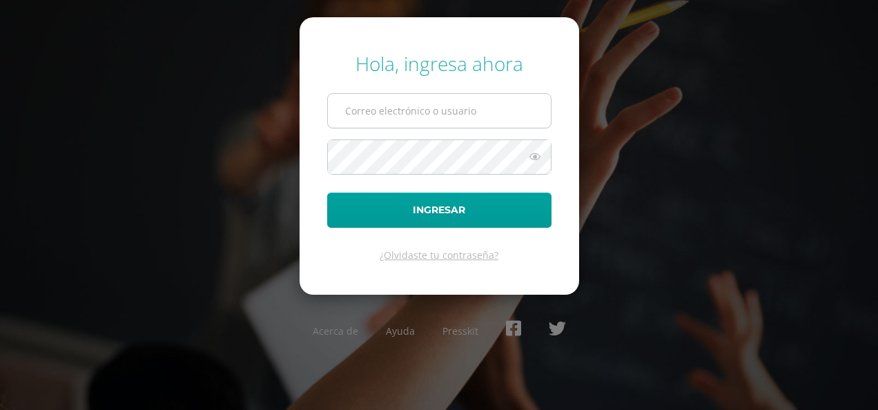
click at [394, 123] on input "text" at bounding box center [439, 111] width 223 height 34
type input "[EMAIL_ADDRESS][DOMAIN_NAME]"
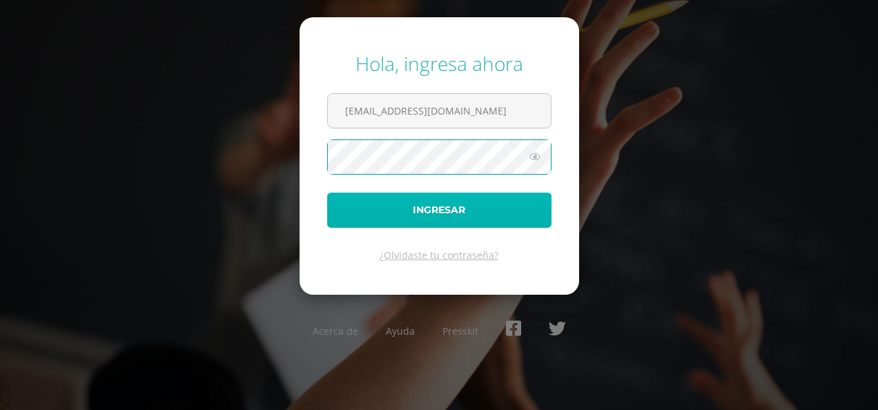
click at [432, 211] on button "Ingresar" at bounding box center [439, 210] width 224 height 35
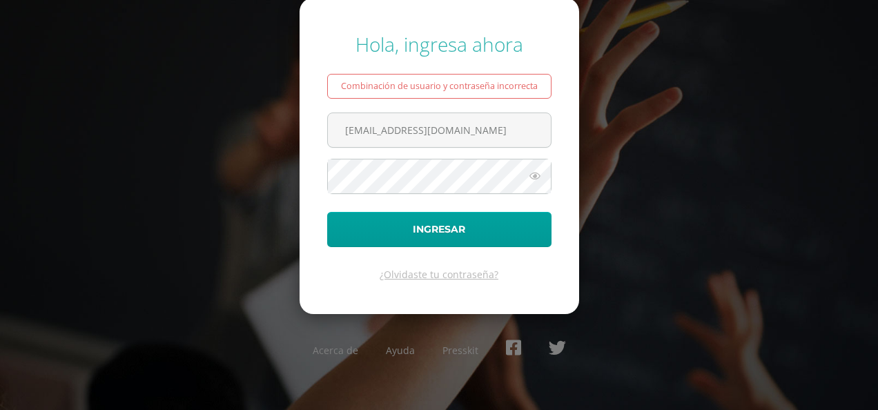
click at [498, 79] on div "Combinación de usuario y contraseña incorrecta" at bounding box center [439, 86] width 224 height 25
click at [487, 139] on input "[EMAIL_ADDRESS][DOMAIN_NAME]" at bounding box center [439, 130] width 223 height 34
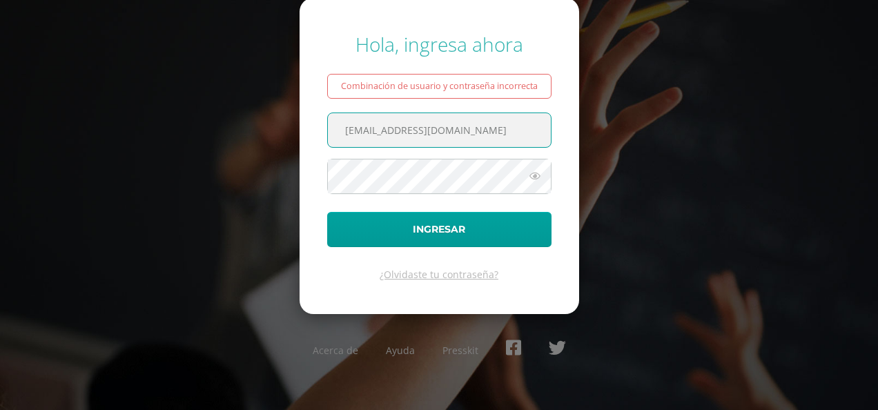
drag, startPoint x: 517, startPoint y: 136, endPoint x: 316, endPoint y: 138, distance: 201.7
click at [316, 138] on form "Hola, ingresa ahora Combinación de usuario y contraseña incorrecta [EMAIL_ADDRE…" at bounding box center [440, 156] width 280 height 316
